Goal: Find contact information: Find contact information

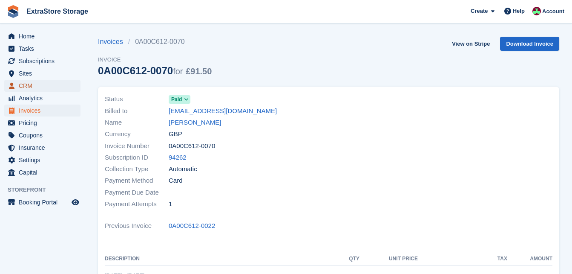
click at [32, 85] on span "CRM" at bounding box center [44, 86] width 51 height 12
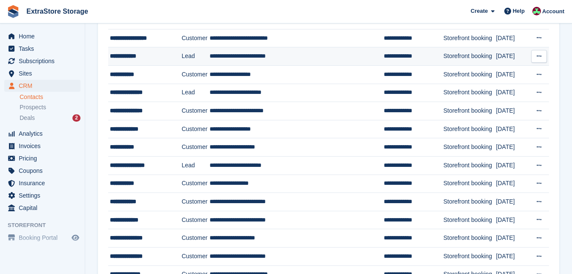
scroll to position [426, 0]
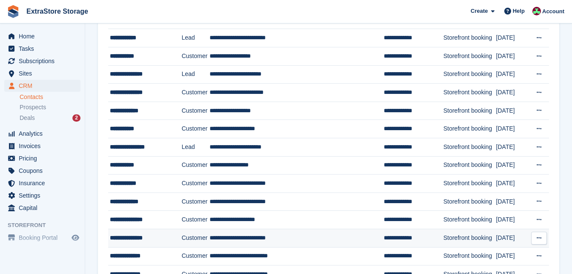
click at [139, 237] on div "**********" at bounding box center [143, 237] width 66 height 9
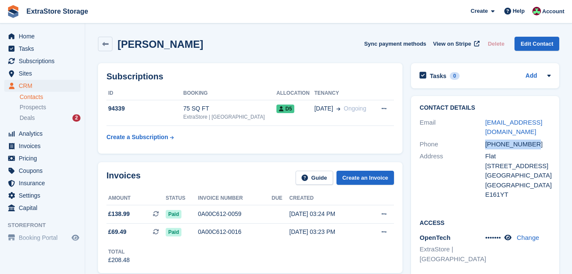
click at [488, 144] on div "[PHONE_NUMBER]" at bounding box center [518, 144] width 66 height 10
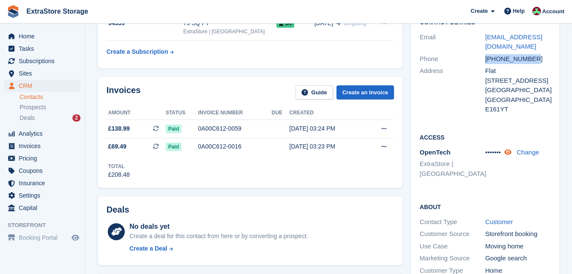
click at [511, 153] on icon at bounding box center [508, 152] width 7 height 6
click at [511, 153] on icon at bounding box center [514, 152] width 8 height 6
